Goal: Task Accomplishment & Management: Manage account settings

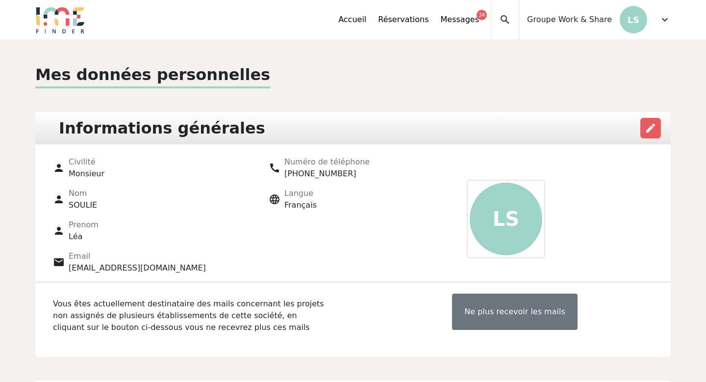
click at [668, 23] on span "expand_more" at bounding box center [665, 20] width 12 height 12
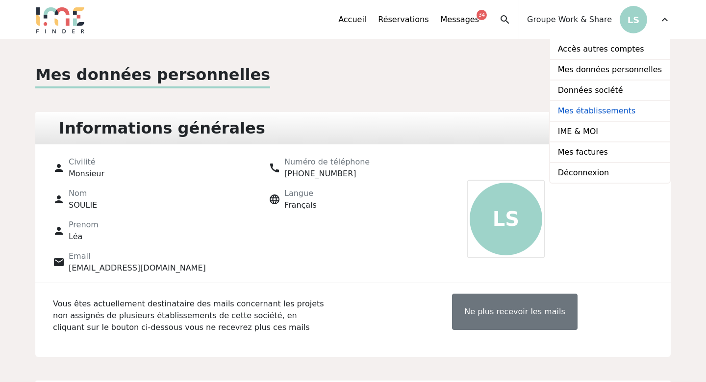
click at [594, 112] on link "Mes établissements" at bounding box center [610, 111] width 120 height 21
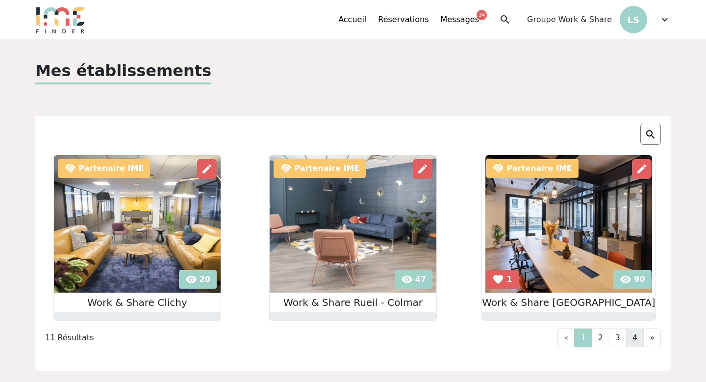
click at [639, 335] on link "4" at bounding box center [635, 337] width 18 height 19
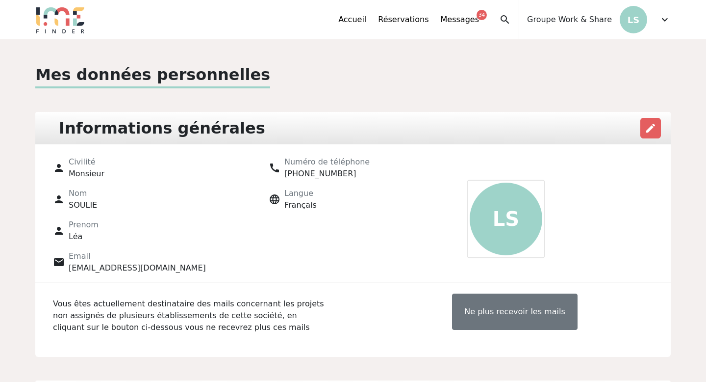
click at [664, 22] on span "expand_more" at bounding box center [665, 20] width 12 height 12
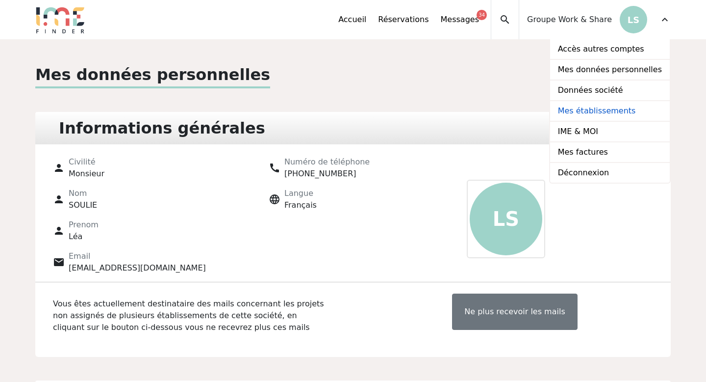
click at [596, 109] on link "Mes établissements" at bounding box center [610, 111] width 120 height 21
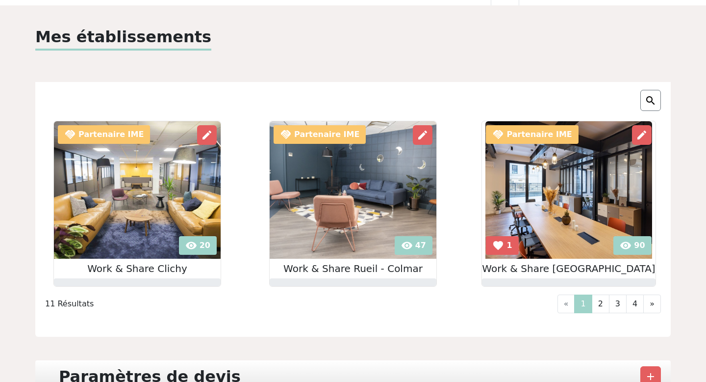
scroll to position [46, 0]
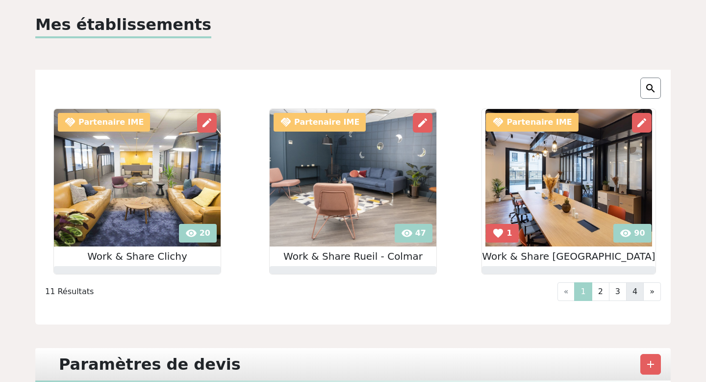
click at [635, 288] on link "4" at bounding box center [635, 291] width 18 height 19
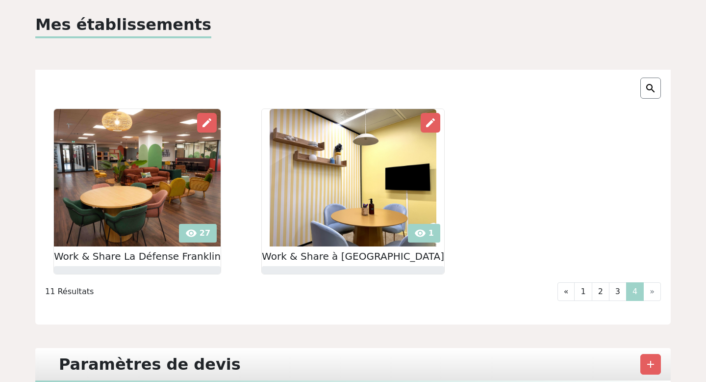
click at [365, 173] on img at bounding box center [353, 177] width 167 height 137
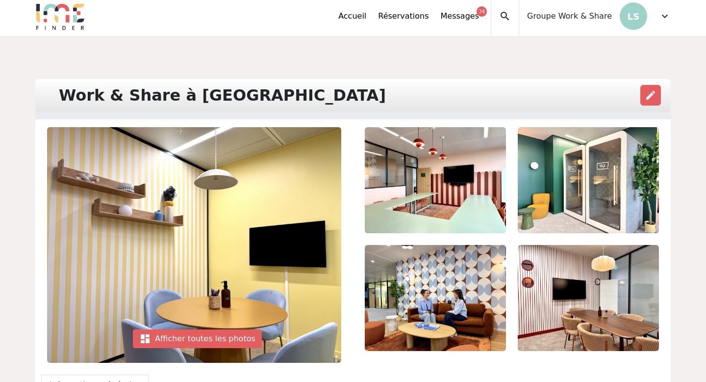
scroll to position [2, 0]
